Goal: Find specific page/section: Find specific page/section

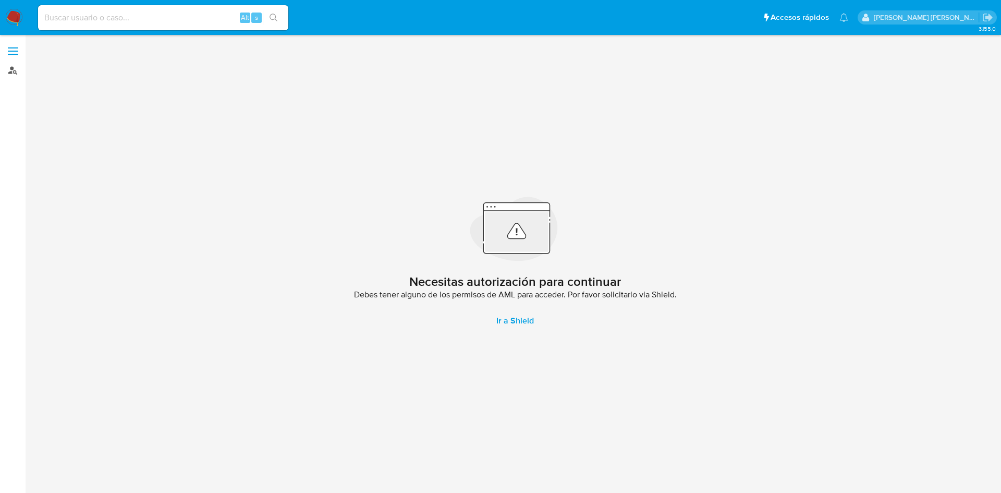
click at [8, 69] on link "Buscador de personas" at bounding box center [62, 70] width 124 height 16
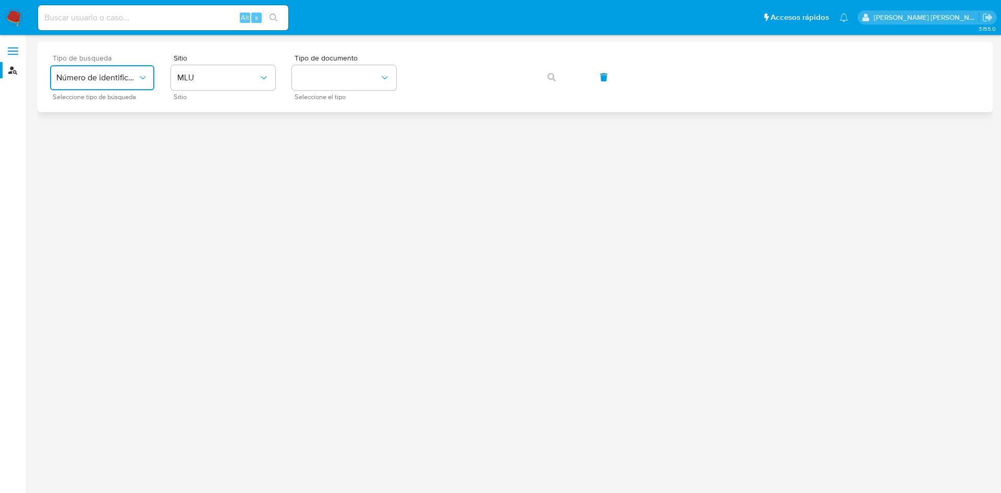
click at [123, 71] on button "Número de identificación" at bounding box center [102, 77] width 104 height 25
click at [115, 136] on div "User ID" at bounding box center [99, 141] width 86 height 25
click at [544, 82] on button "button" at bounding box center [551, 77] width 35 height 25
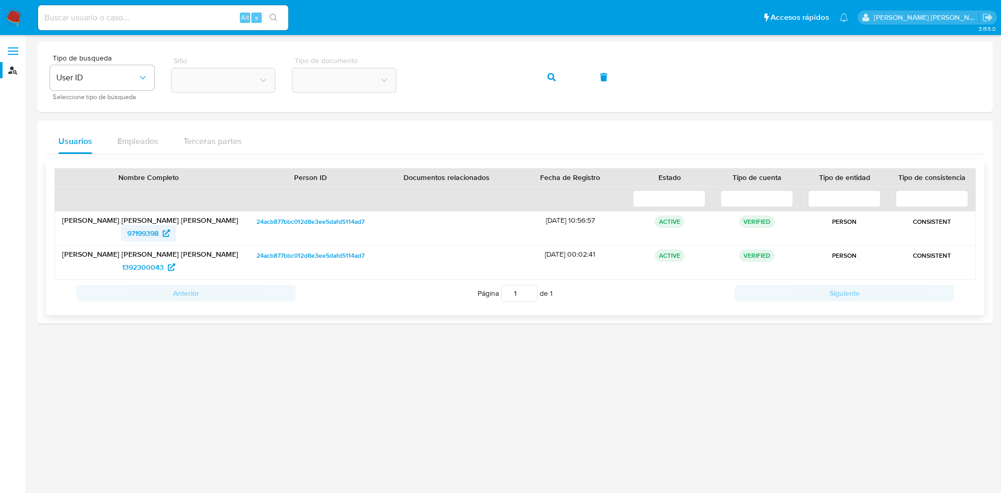
click at [165, 233] on icon at bounding box center [166, 232] width 7 height 7
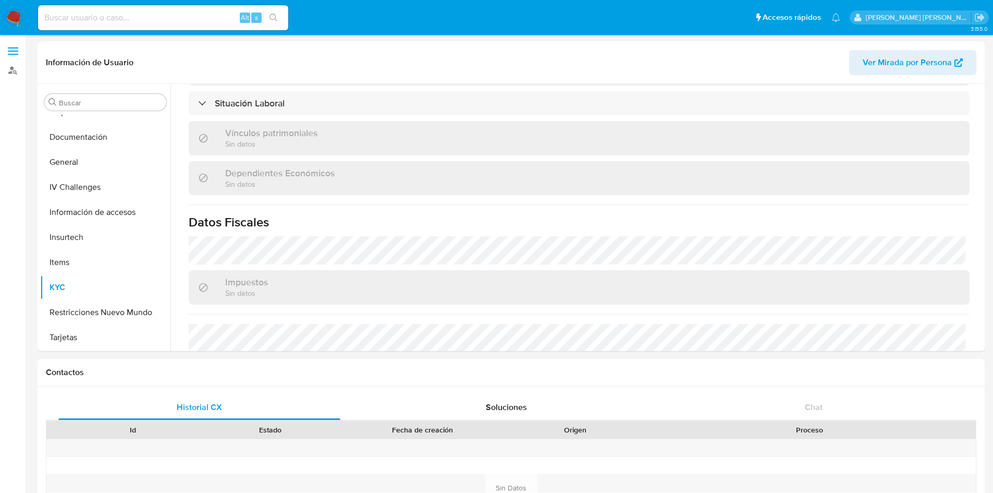
scroll to position [408, 0]
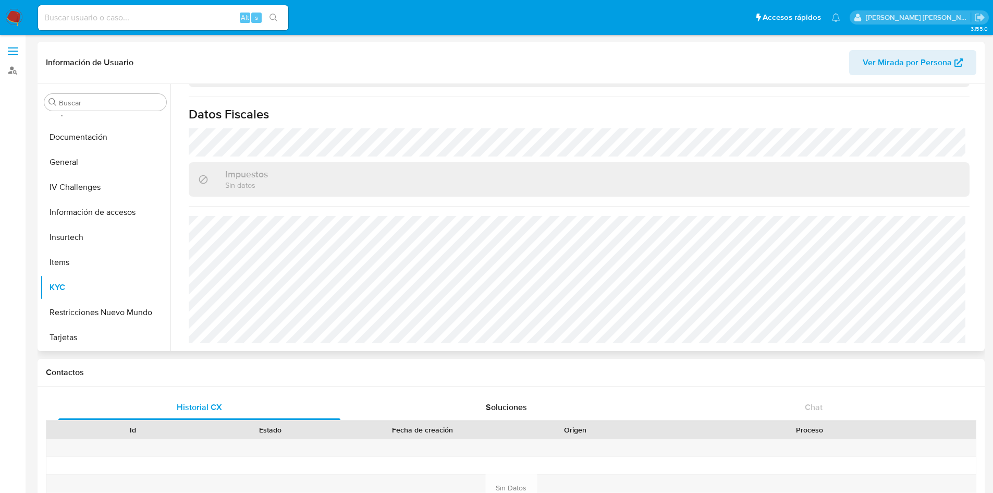
select select "10"
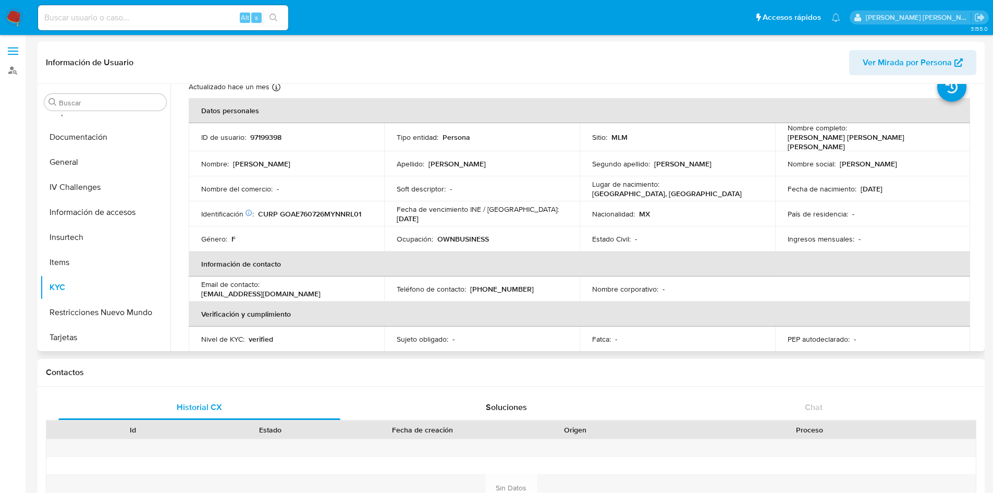
scroll to position [0, 0]
